Goal: Information Seeking & Learning: Find specific fact

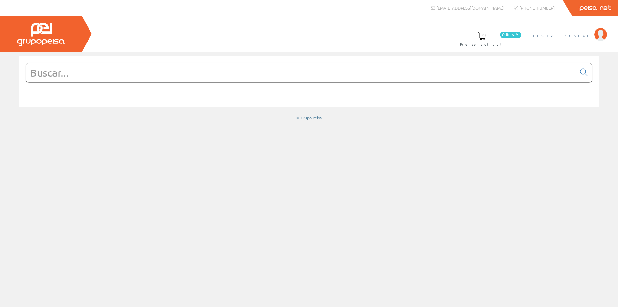
click at [567, 33] on span "Iniciar sesión" at bounding box center [560, 35] width 62 height 6
click at [333, 73] on input "text" at bounding box center [301, 72] width 550 height 19
paste input "A9F79416"
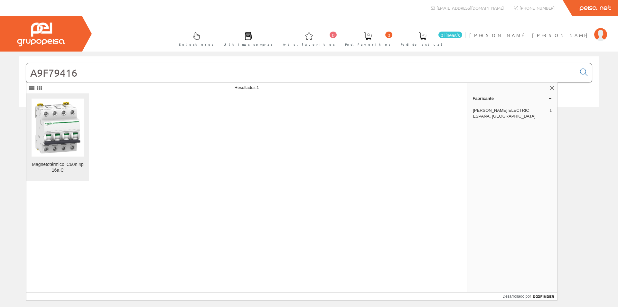
type input "A9F79416"
click at [52, 127] on img at bounding box center [58, 127] width 52 height 52
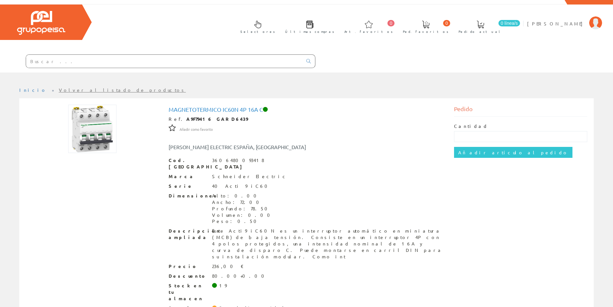
scroll to position [18, 0]
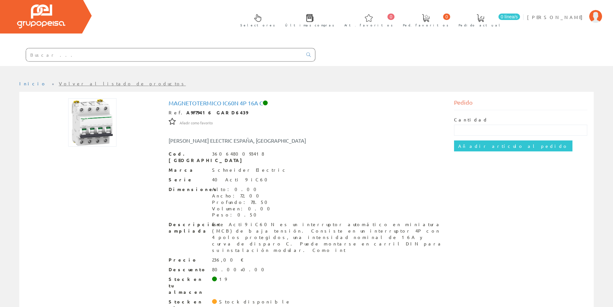
click at [119, 54] on input "text" at bounding box center [164, 54] width 276 height 13
paste input "A9K17610"
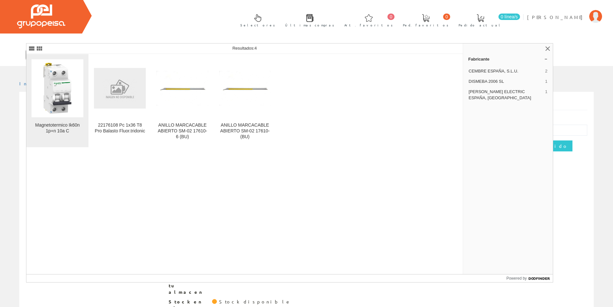
type input "A9K17610"
click at [60, 111] on img at bounding box center [58, 88] width 52 height 52
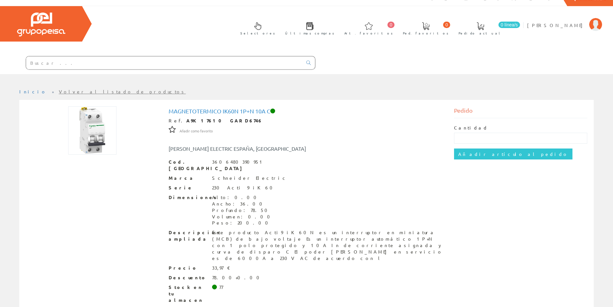
scroll to position [18, 0]
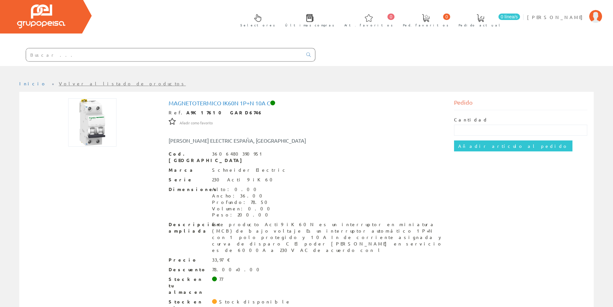
drag, startPoint x: 355, startPoint y: 218, endPoint x: 346, endPoint y: 220, distance: 9.6
click at [355, 221] on div "Este producto Acti9 iK60N es un interruptor en miniatura (MCB) de bajo voltaje …" at bounding box center [328, 237] width 233 height 32
drag, startPoint x: 443, startPoint y: 244, endPoint x: 440, endPoint y: 245, distance: 3.3
click at [443, 244] on div "Cod. Barras 3606480390951 Marca Schneider Electric Serie 230 Acti 9 iK60 Dimens…" at bounding box center [307, 234] width 276 height 167
click at [187, 53] on input "text" at bounding box center [164, 54] width 276 height 13
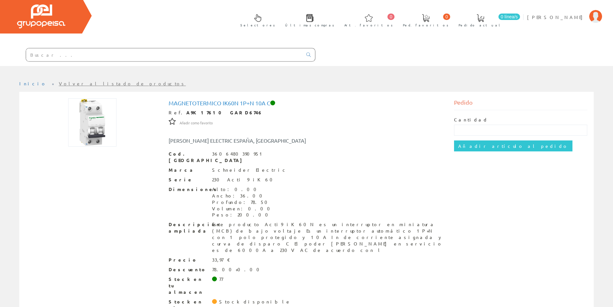
click at [115, 54] on input "text" at bounding box center [164, 54] width 276 height 13
paste input "A9K17216"
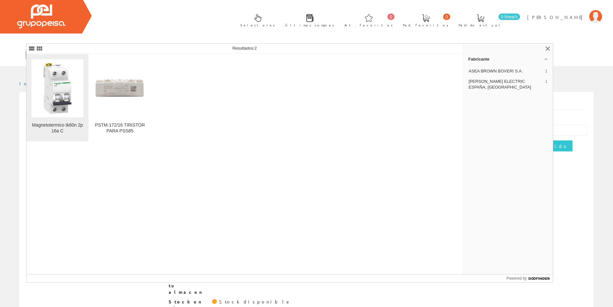
type input "A9K17216"
click at [70, 114] on img at bounding box center [58, 88] width 52 height 52
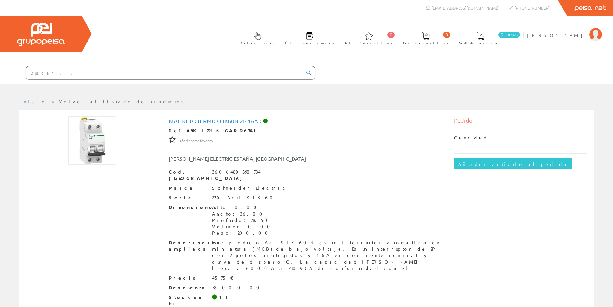
click at [165, 72] on input "text" at bounding box center [164, 72] width 276 height 13
paste input "A9K17206"
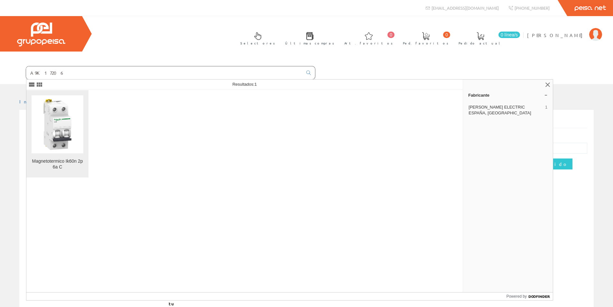
type input "A9K17206"
click at [59, 142] on img at bounding box center [58, 124] width 52 height 52
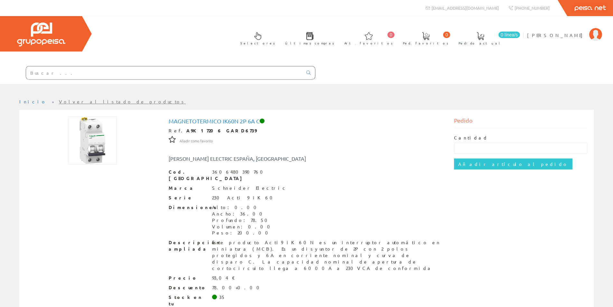
click at [183, 69] on input "text" at bounding box center [164, 72] width 276 height 13
paste input "A9K17116"
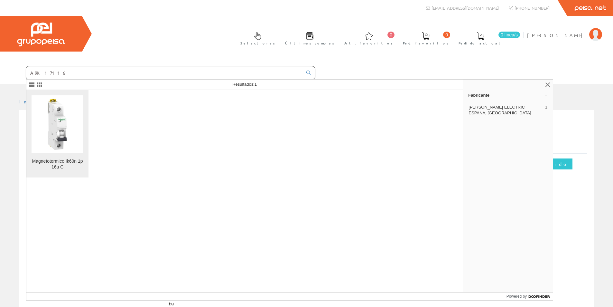
type input "A9K17116"
click at [66, 124] on img at bounding box center [58, 124] width 52 height 52
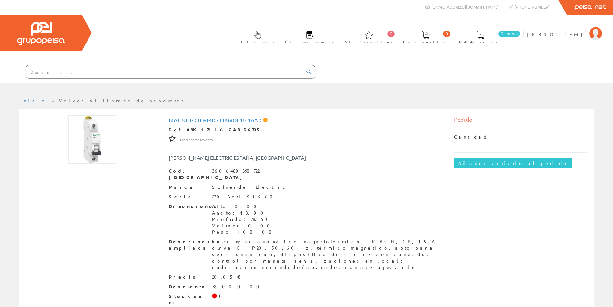
scroll to position [18, 0]
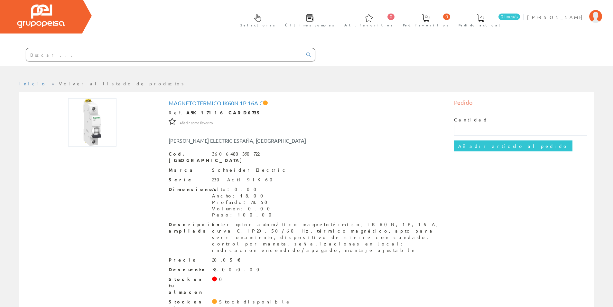
click at [190, 54] on input "text" at bounding box center [164, 54] width 276 height 13
paste input "A9K17216"
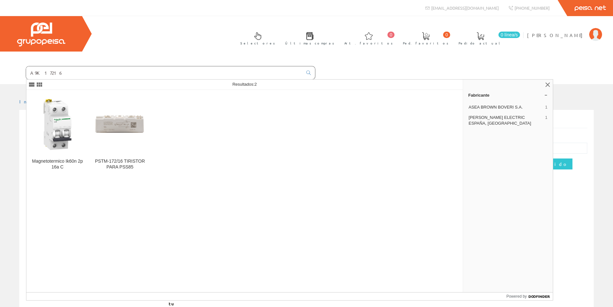
click at [45, 72] on input "A9K17216" at bounding box center [164, 72] width 276 height 13
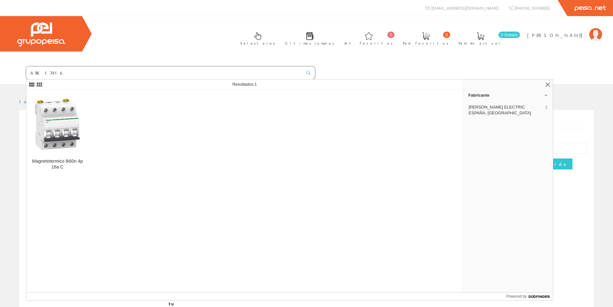
type input "A9K17416"
click at [149, 157] on div "Magnetotermico Ik60n 4p 16a C" at bounding box center [244, 191] width 437 height 202
click at [62, 148] on img at bounding box center [58, 124] width 52 height 52
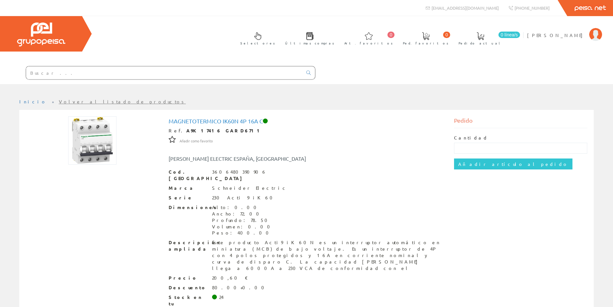
click at [202, 69] on input "text" at bounding box center [164, 72] width 276 height 13
paste input "A9K17606"
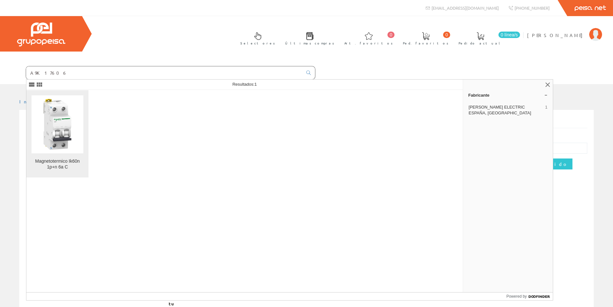
type input "A9K17606"
click at [70, 134] on img at bounding box center [58, 124] width 52 height 52
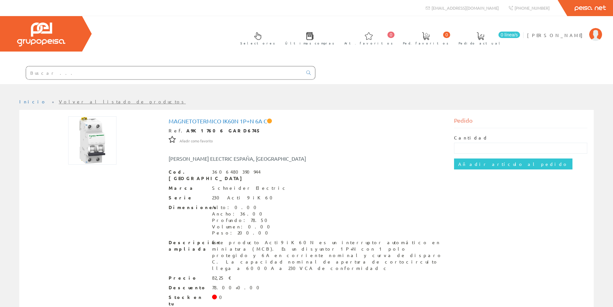
click at [235, 69] on input "text" at bounding box center [164, 72] width 276 height 13
paste input "A9K17416"
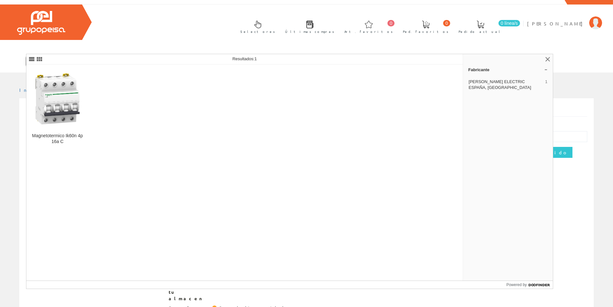
scroll to position [18, 0]
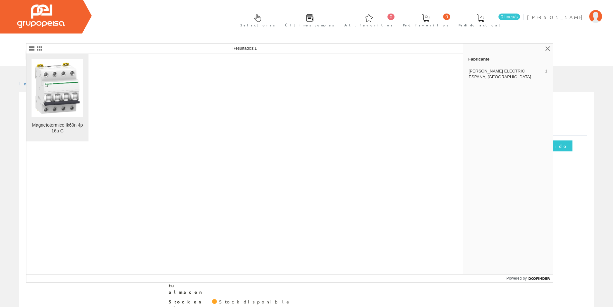
type input "A9K17416"
click at [69, 96] on img at bounding box center [58, 88] width 52 height 52
